Goal: Task Accomplishment & Management: Manage account settings

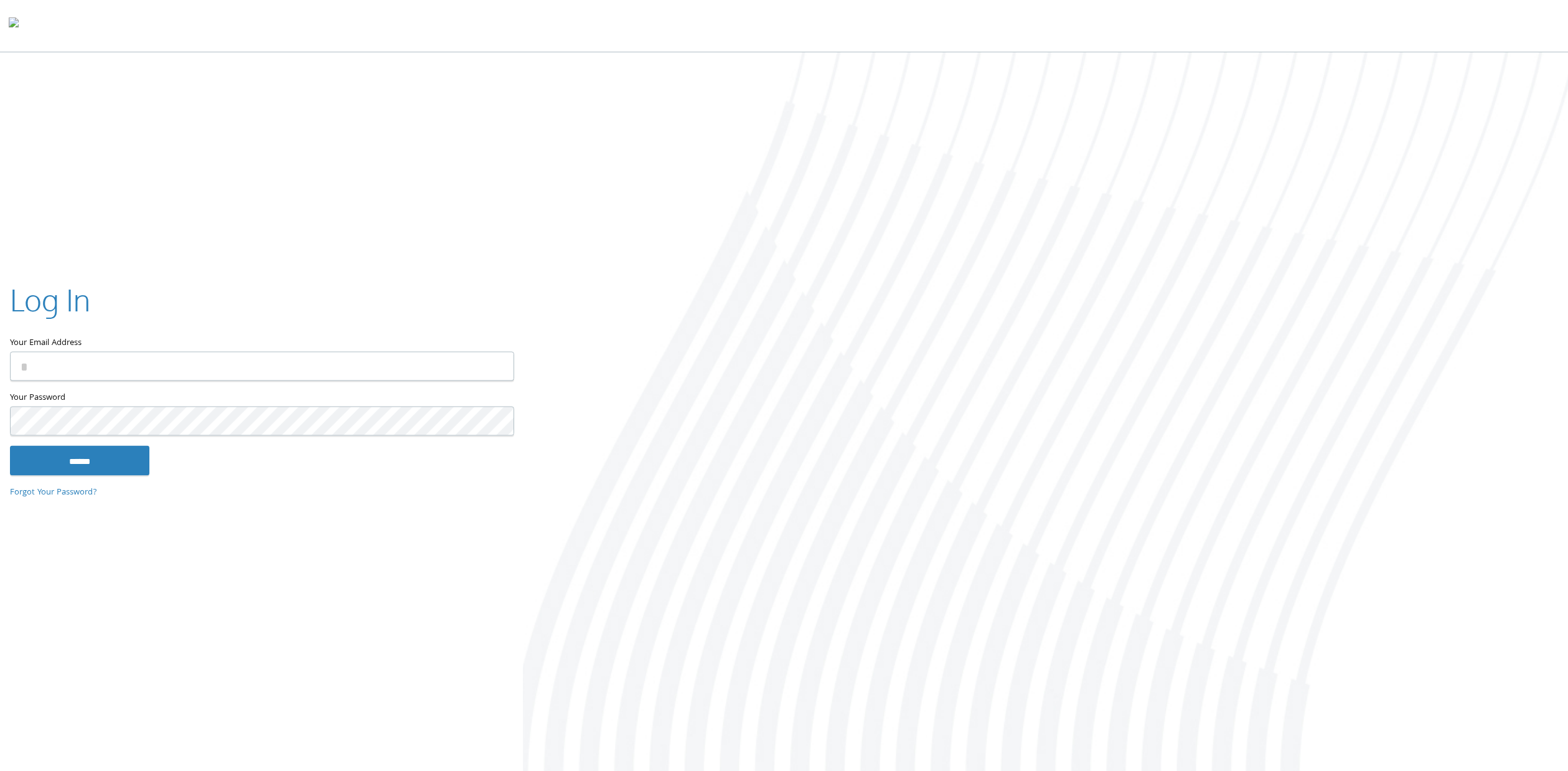
type input "**********"
click at [92, 454] on input "******" at bounding box center [80, 461] width 139 height 30
type input "**********"
click at [57, 462] on input "******" at bounding box center [80, 461] width 139 height 30
